Goal: Find specific page/section: Find specific page/section

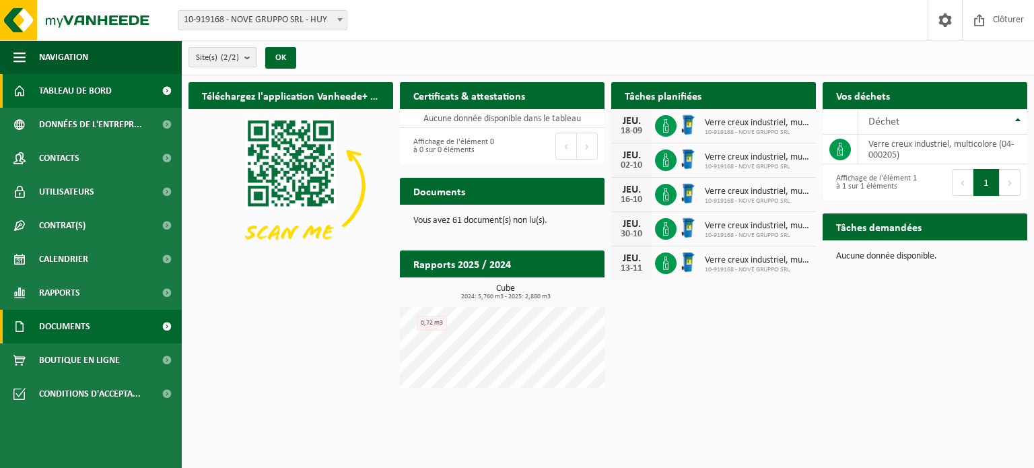
click at [86, 326] on span "Documents" at bounding box center [64, 327] width 51 height 34
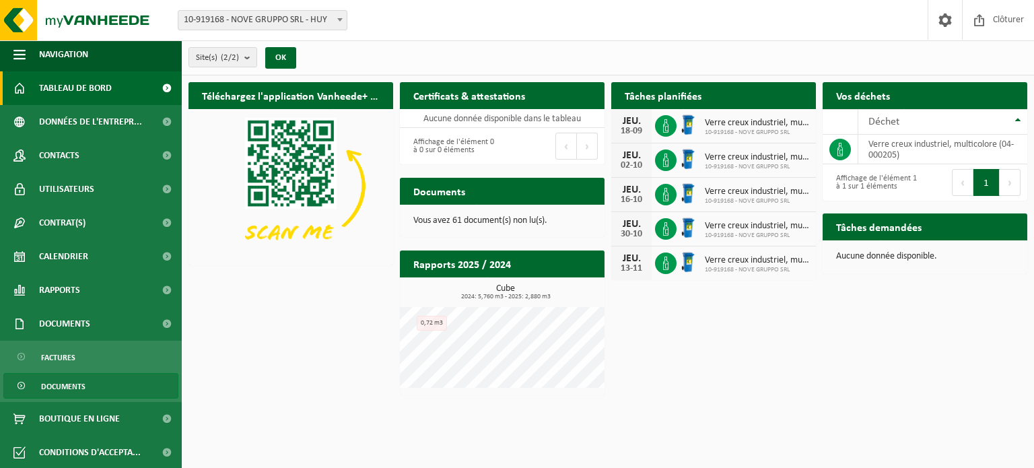
scroll to position [3, 0]
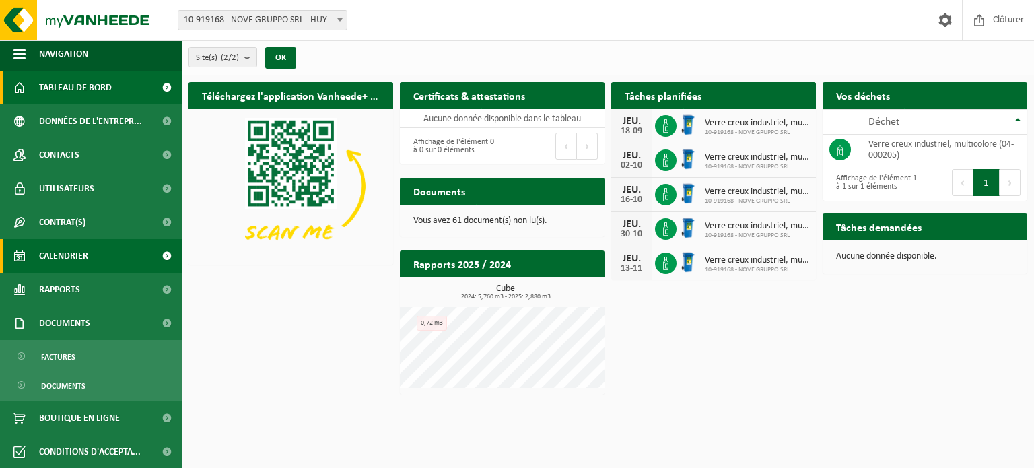
click at [86, 255] on span "Calendrier" at bounding box center [63, 256] width 49 height 34
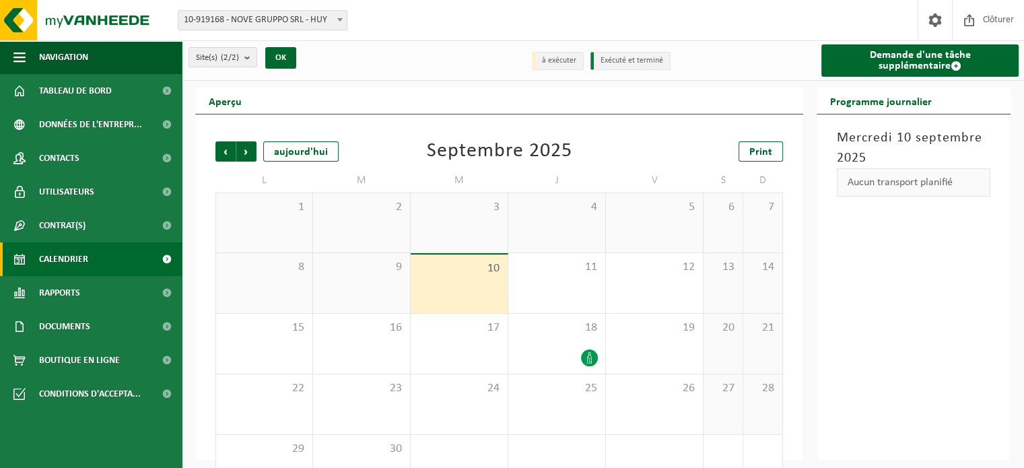
click at [912, 286] on div "[DATE] Aucun transport planifié" at bounding box center [913, 286] width 194 height 345
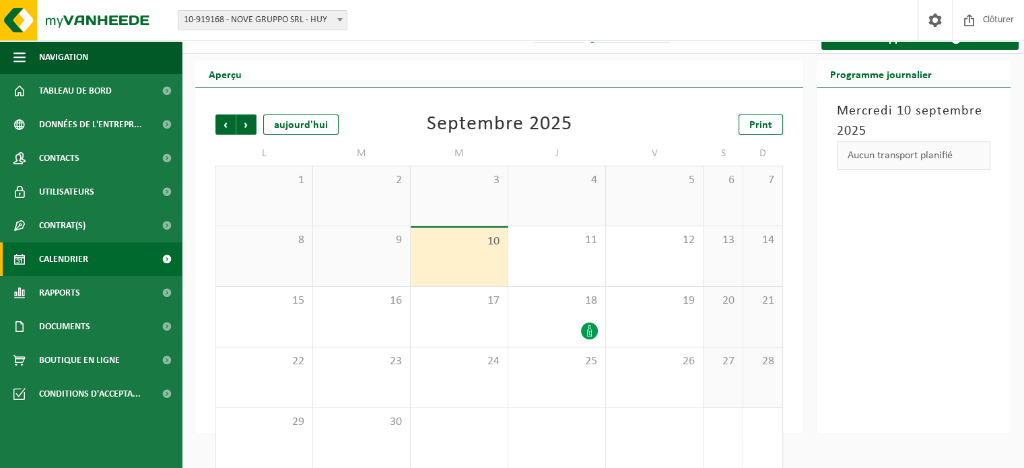
scroll to position [42, 0]
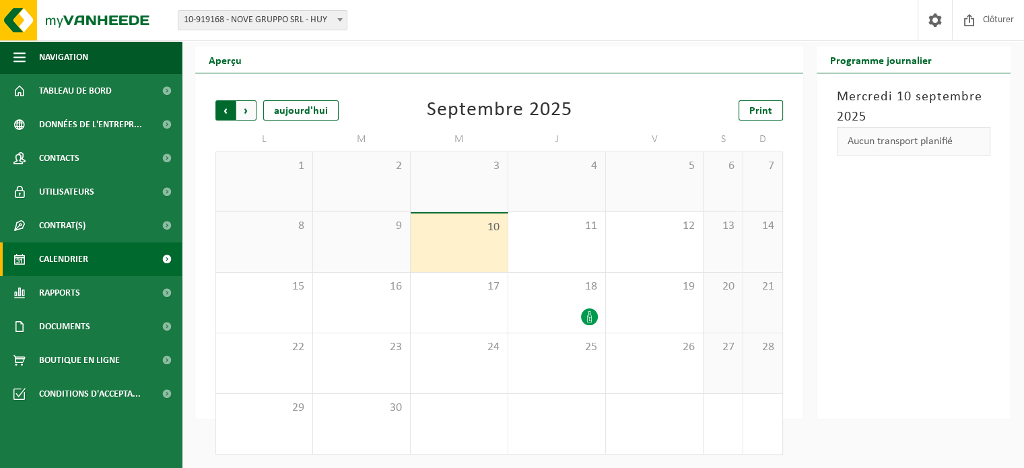
click at [245, 114] on span "Suivant" at bounding box center [246, 110] width 20 height 20
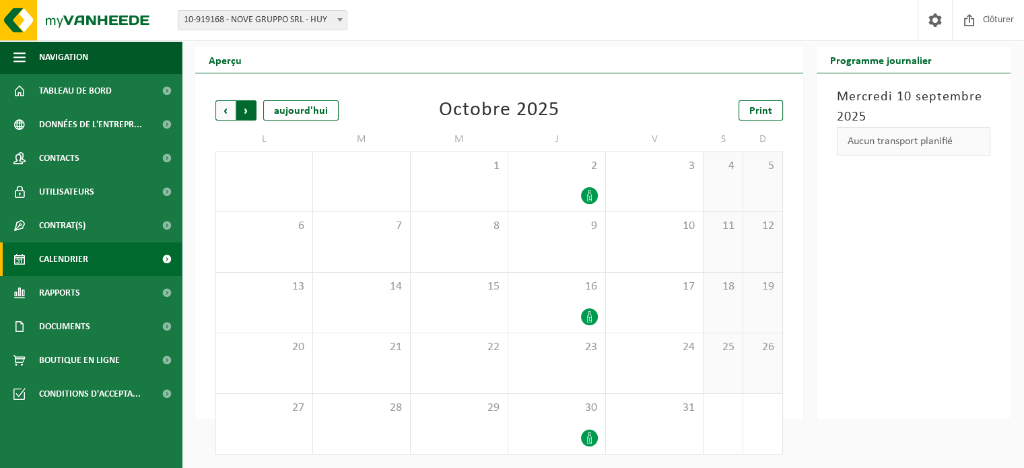
click at [227, 112] on span "Précédent" at bounding box center [225, 110] width 20 height 20
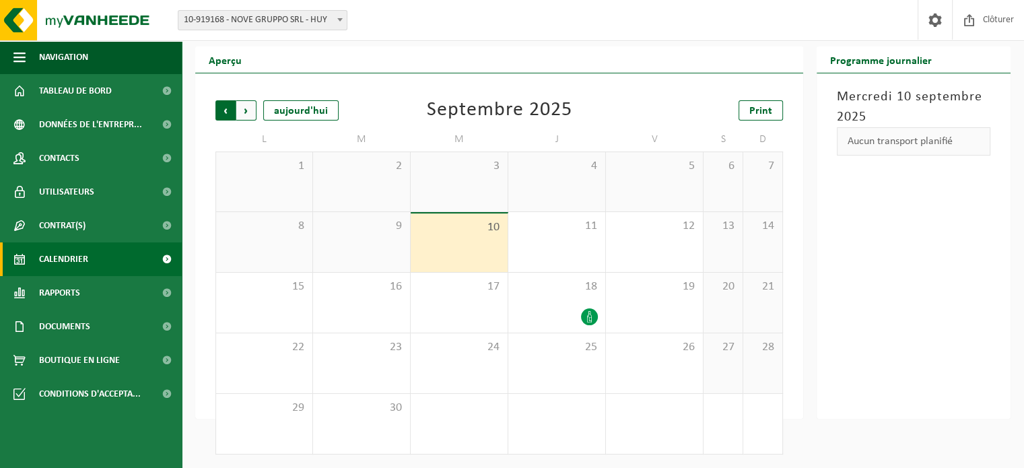
click at [250, 110] on span "Suivant" at bounding box center [246, 110] width 20 height 20
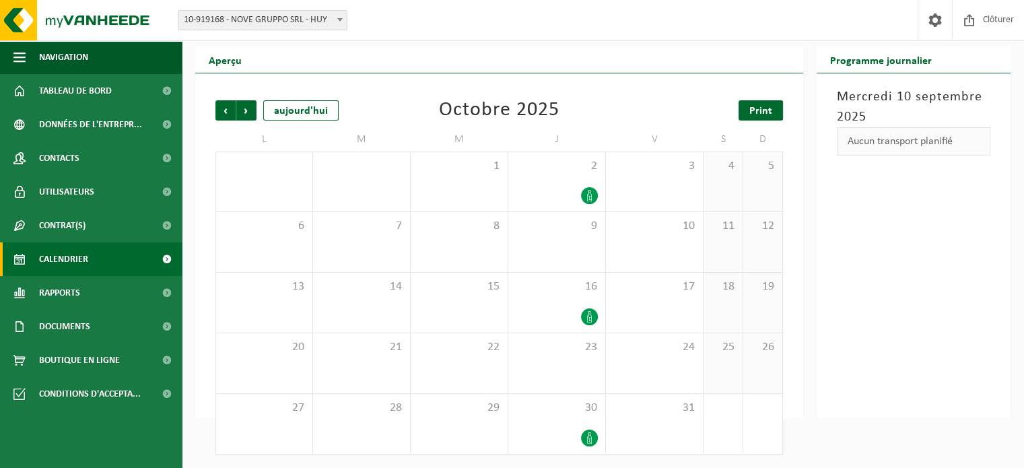
click at [774, 112] on link "Print" at bounding box center [760, 110] width 44 height 20
